Goal: Transaction & Acquisition: Purchase product/service

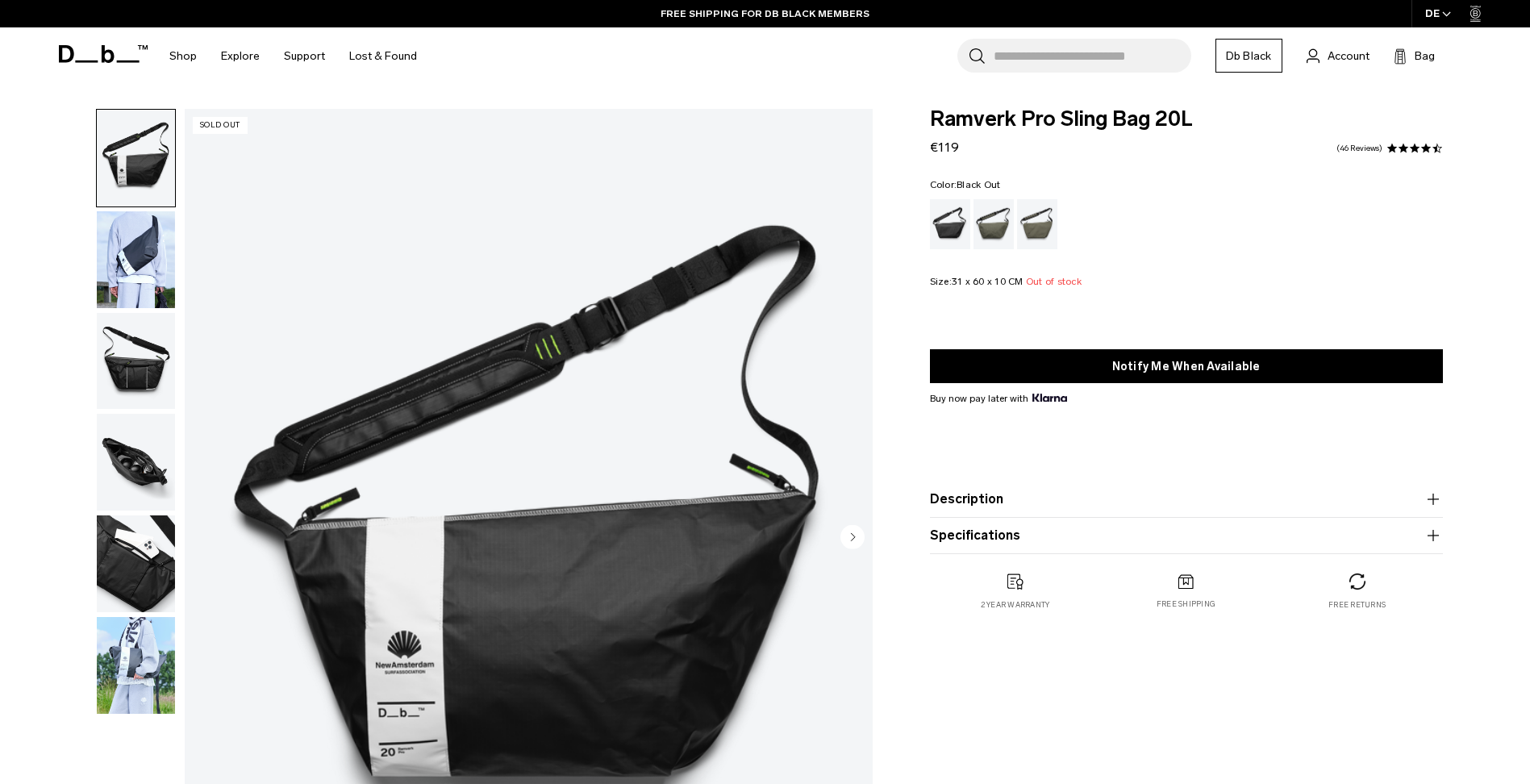
click at [959, 230] on div "Black Out" at bounding box center [950, 224] width 41 height 50
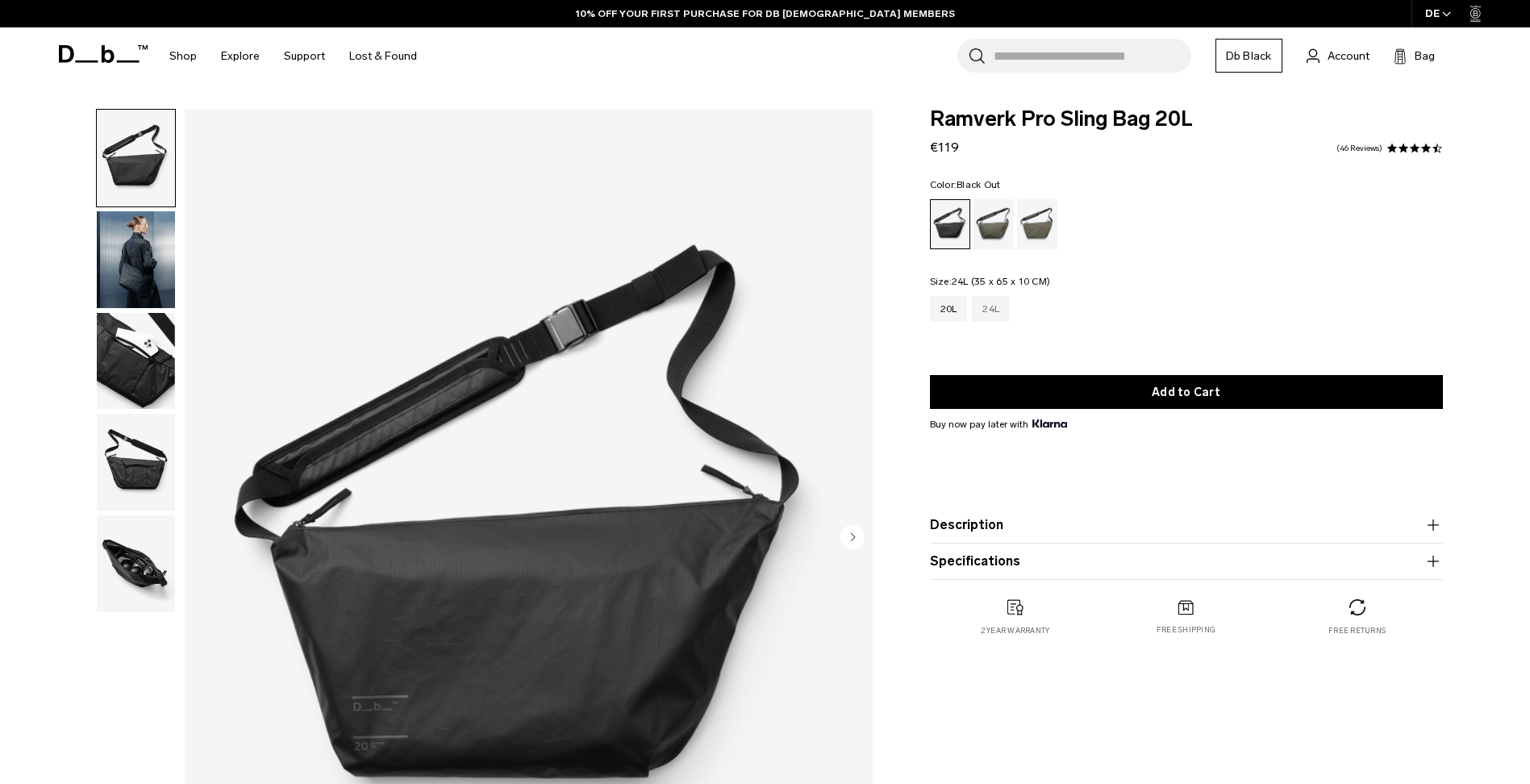
click at [978, 318] on div "24L" at bounding box center [991, 309] width 38 height 26
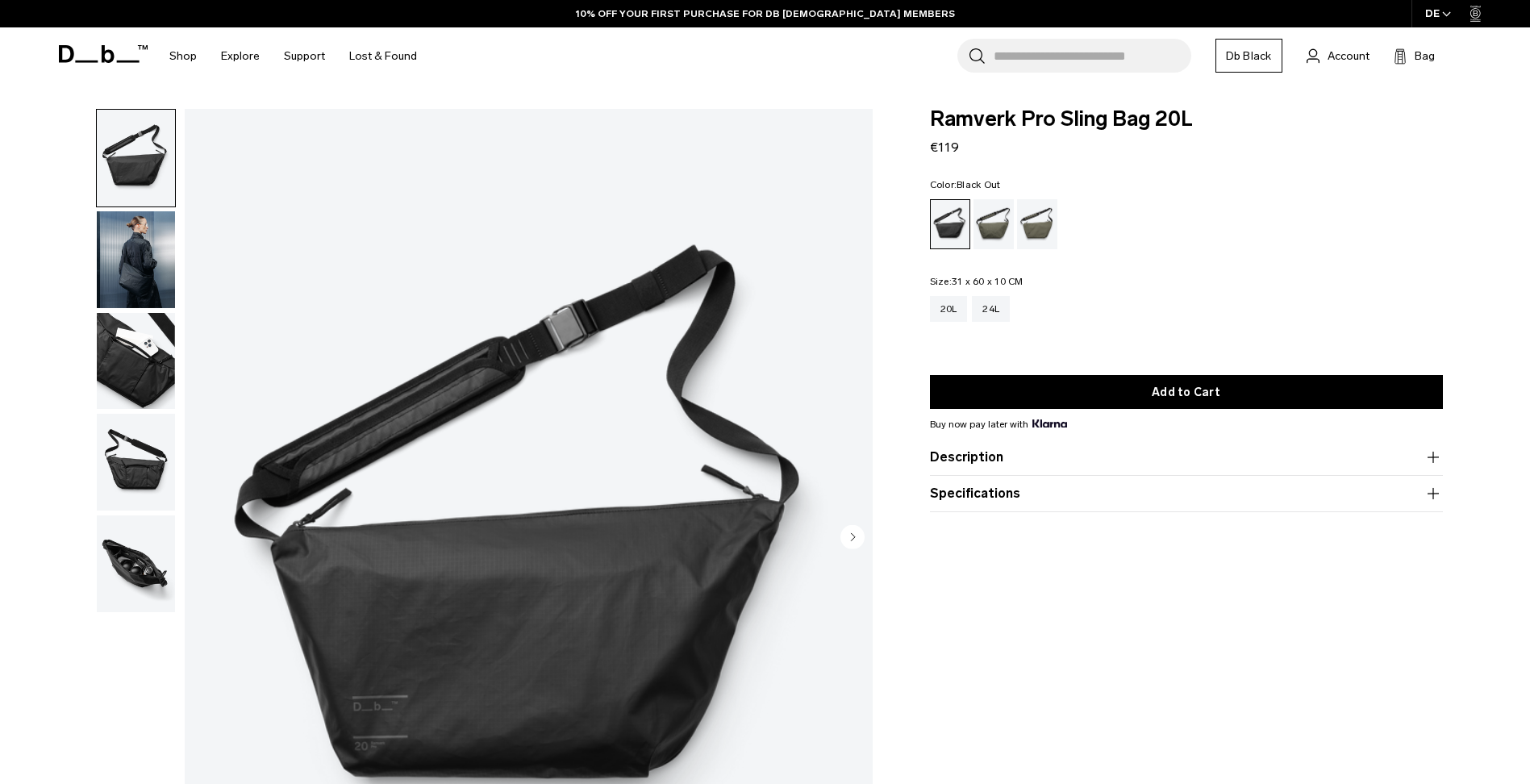
click at [575, 326] on img "1 / 5" at bounding box center [528, 538] width 688 height 858
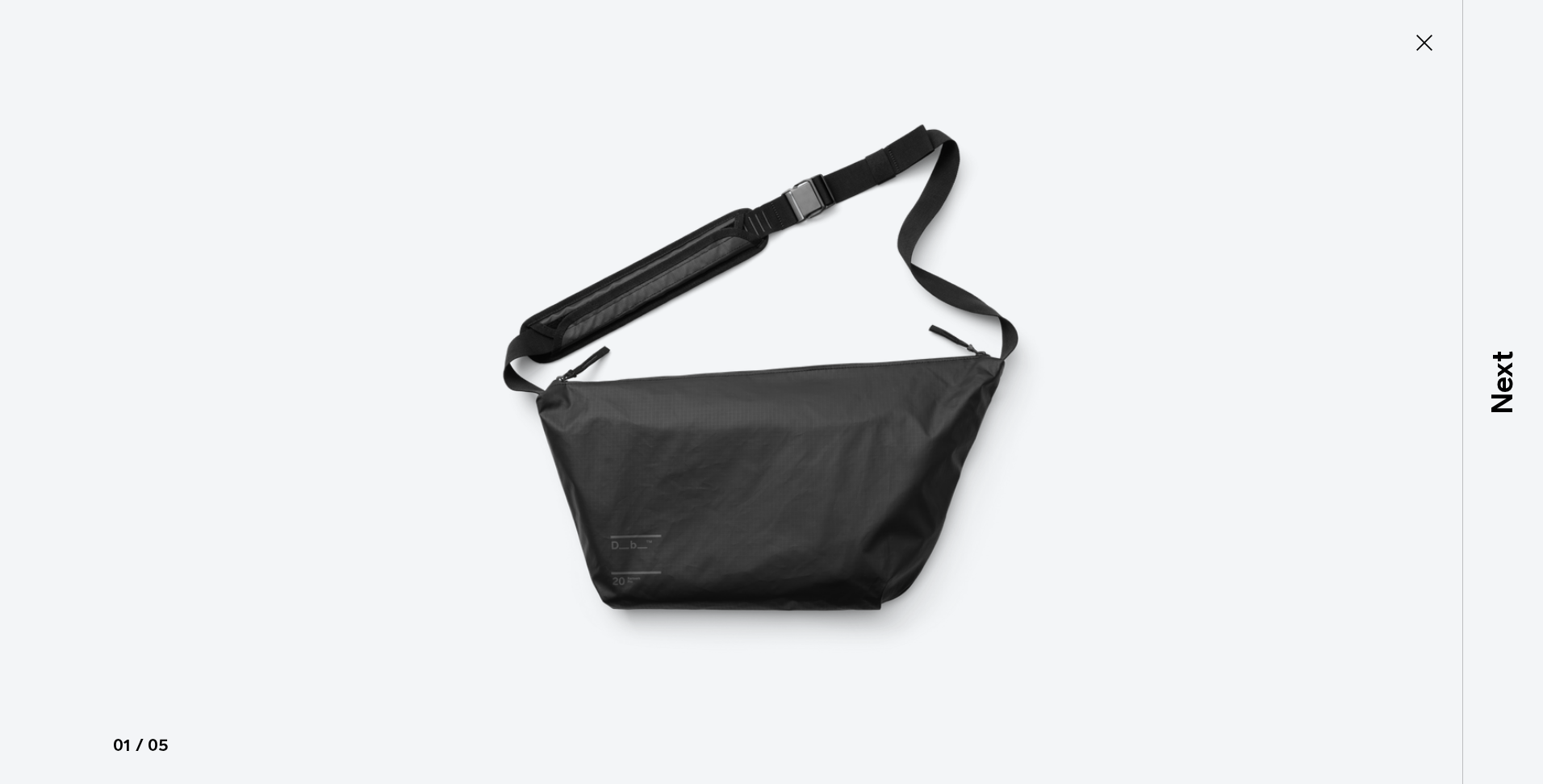
click at [819, 197] on img at bounding box center [771, 392] width 726 height 784
click at [1409, 46] on button "Close" at bounding box center [1424, 43] width 54 height 34
